Goal: Book appointment/travel/reservation

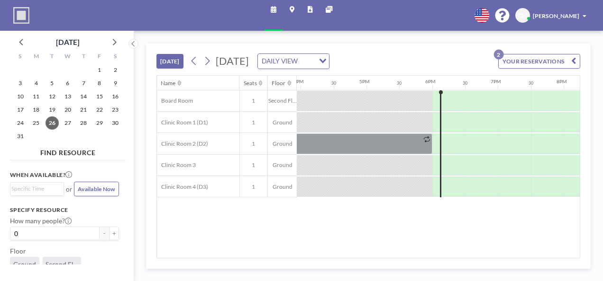
scroll to position [0, 1078]
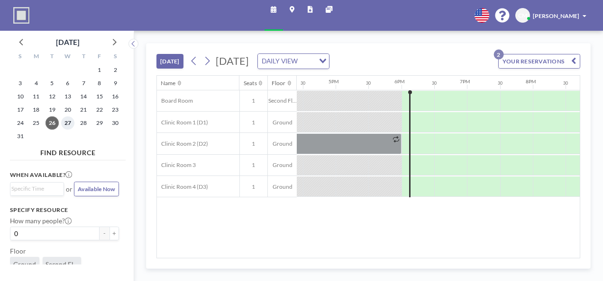
click at [65, 124] on span "27" at bounding box center [67, 123] width 13 height 13
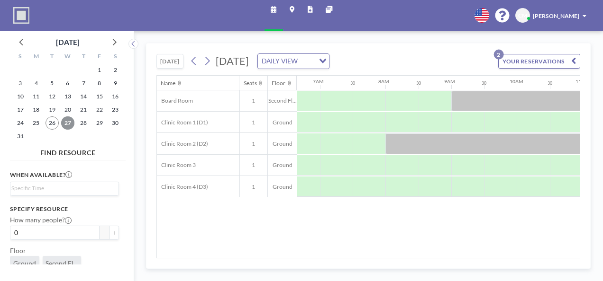
scroll to position [0, 462]
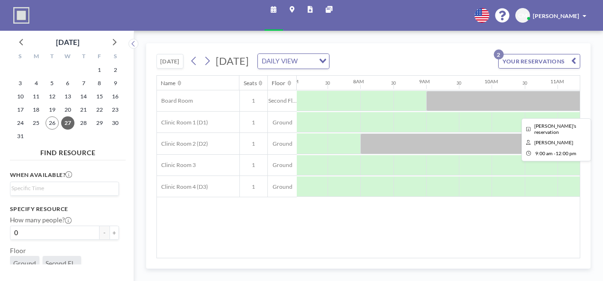
click at [476, 102] on div at bounding box center [524, 101] width 197 height 20
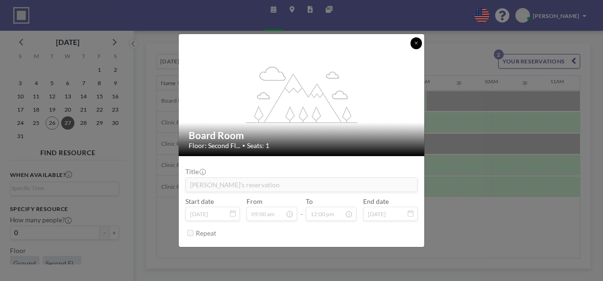
click at [416, 44] on icon at bounding box center [416, 43] width 3 height 3
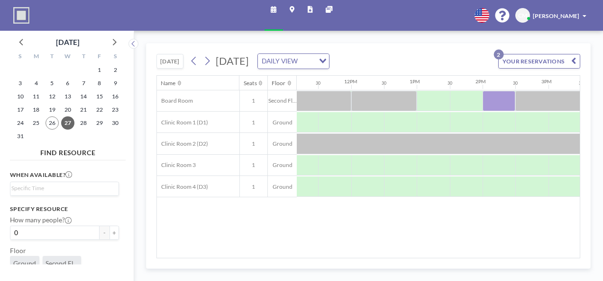
scroll to position [0, 735]
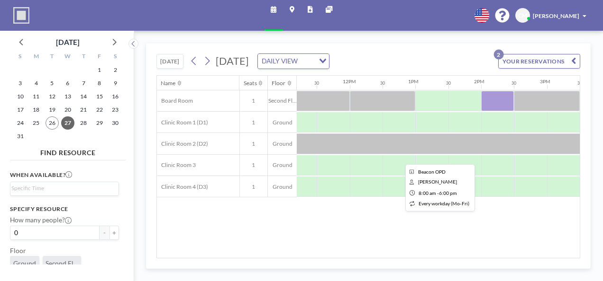
click at [400, 145] on div at bounding box center [415, 144] width 657 height 20
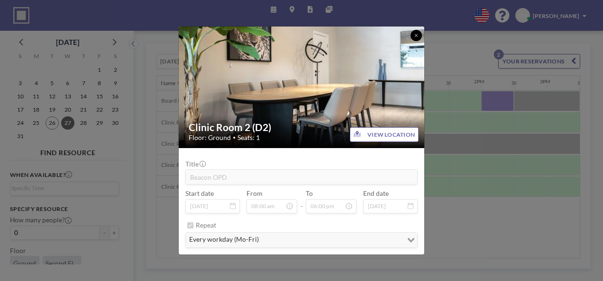
click at [416, 33] on button at bounding box center [415, 35] width 11 height 11
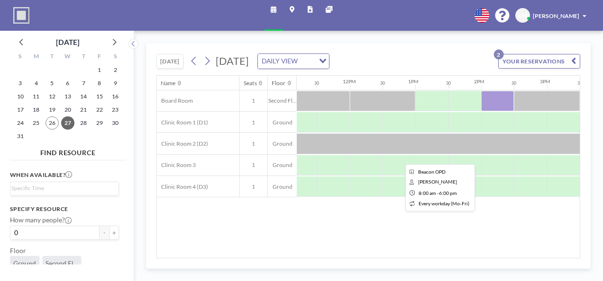
click at [405, 142] on div at bounding box center [415, 144] width 657 height 20
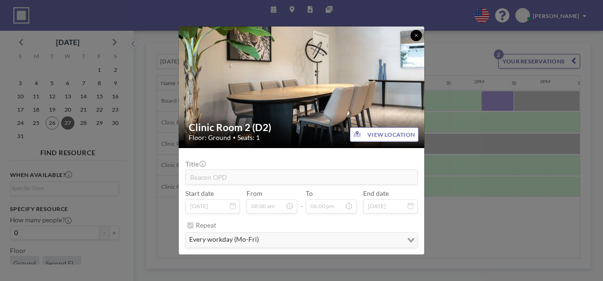
click at [417, 31] on button at bounding box center [415, 35] width 11 height 11
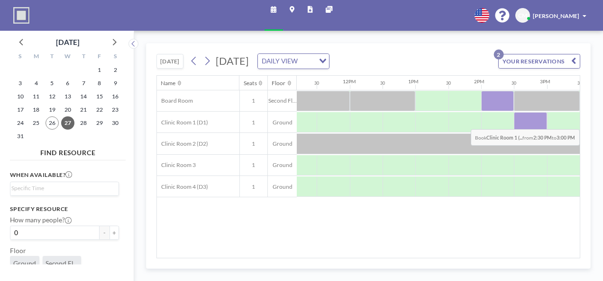
click at [534, 121] on div at bounding box center [530, 122] width 33 height 20
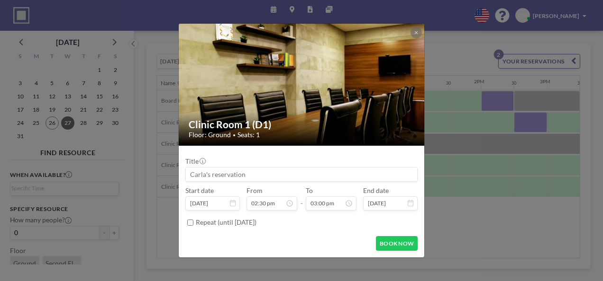
click at [289, 172] on input at bounding box center [301, 175] width 231 height 14
click at [397, 240] on button "BOOK NOW" at bounding box center [397, 243] width 42 height 15
type input "[PERSON_NAME] & [PERSON_NAME]"
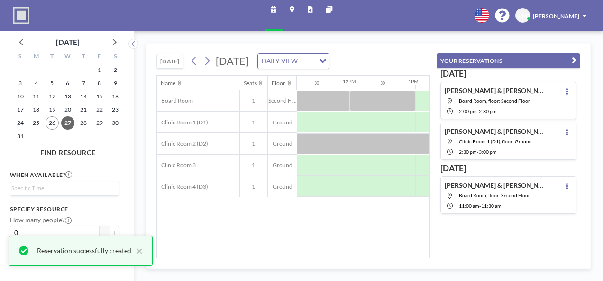
click at [473, 128] on h4 "[PERSON_NAME] & [PERSON_NAME]" at bounding box center [495, 131] width 103 height 8
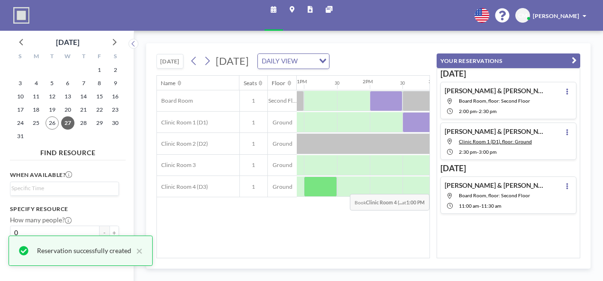
scroll to position [0, 862]
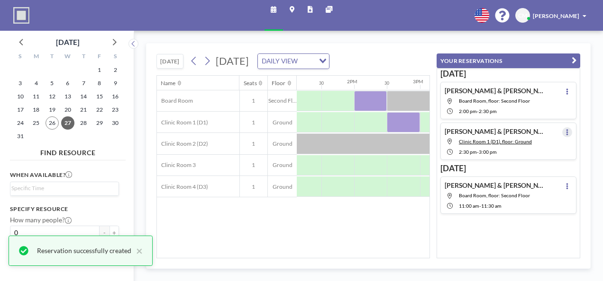
click at [566, 129] on icon at bounding box center [567, 132] width 2 height 6
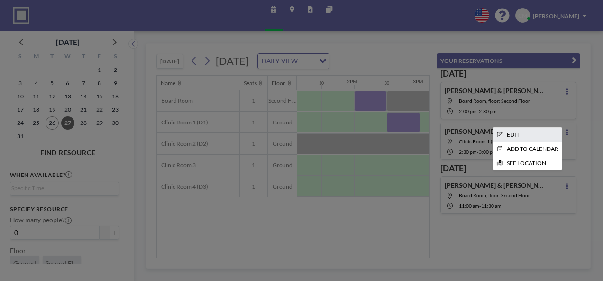
click at [518, 131] on li "EDIT" at bounding box center [527, 135] width 69 height 14
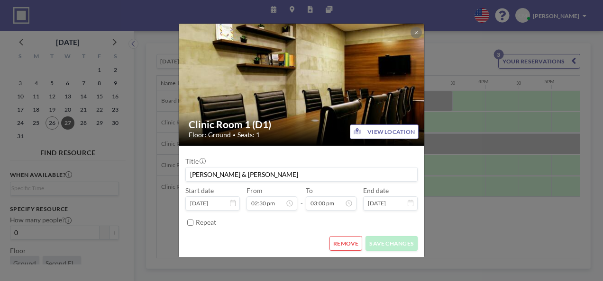
scroll to position [453, 0]
click at [290, 236] on form "Title [PERSON_NAME] & [PERSON_NAME] Start date [DATE] From 02:30 pm 12:00 am 12…" at bounding box center [301, 202] width 245 height 112
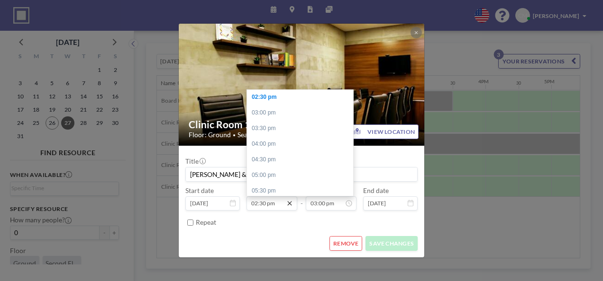
scroll to position [0, 0]
click at [253, 205] on input "02:30 pm" at bounding box center [271, 204] width 51 height 14
click at [279, 113] on div "03:00 pm" at bounding box center [302, 113] width 111 height 16
type input "03:00 pm"
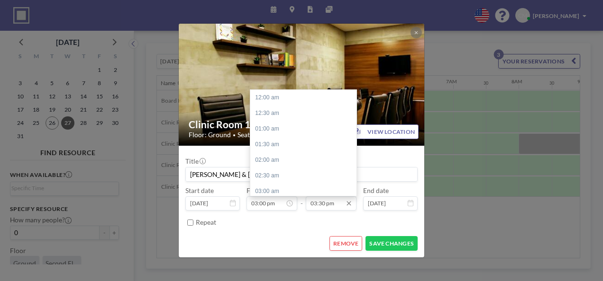
scroll to position [485, 0]
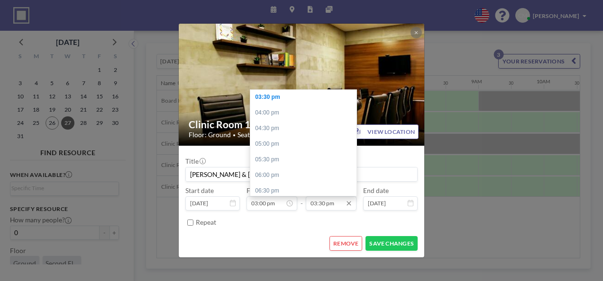
click at [331, 206] on input "03:30 pm" at bounding box center [331, 204] width 51 height 14
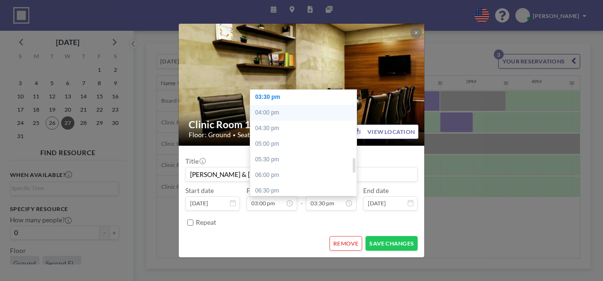
scroll to position [0, 893]
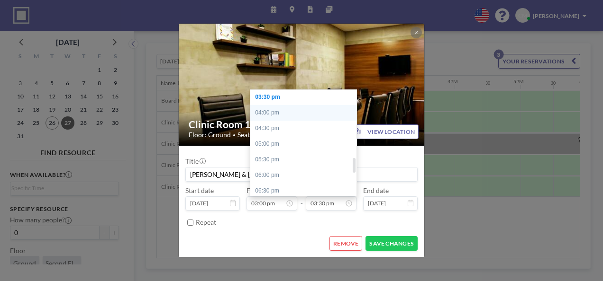
click at [281, 112] on div "04:00 pm" at bounding box center [305, 113] width 111 height 16
type input "04:00 pm"
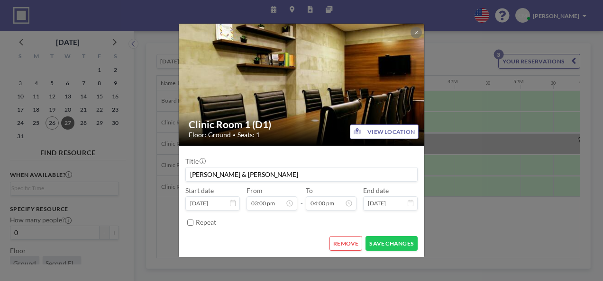
scroll to position [469, 0]
click at [276, 171] on input "[PERSON_NAME] & [PERSON_NAME]" at bounding box center [301, 175] width 231 height 14
click at [389, 248] on button "SAVE CHANGES" at bounding box center [391, 243] width 52 height 15
type input "[PERSON_NAME] & [PERSON_NAME] Workflow Intro"
